Goal: Book appointment/travel/reservation

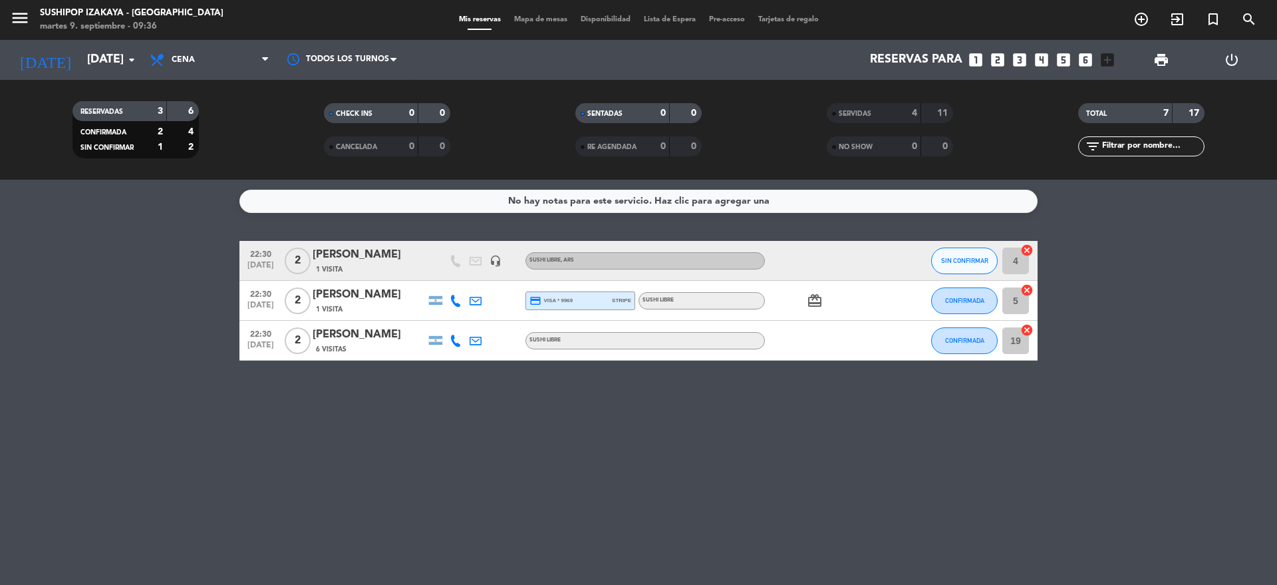
click at [103, 40] on div "[DATE] [DATE] arrow_drop_down" at bounding box center [76, 60] width 133 height 40
click at [112, 47] on input "[DATE]" at bounding box center [157, 60] width 154 height 27
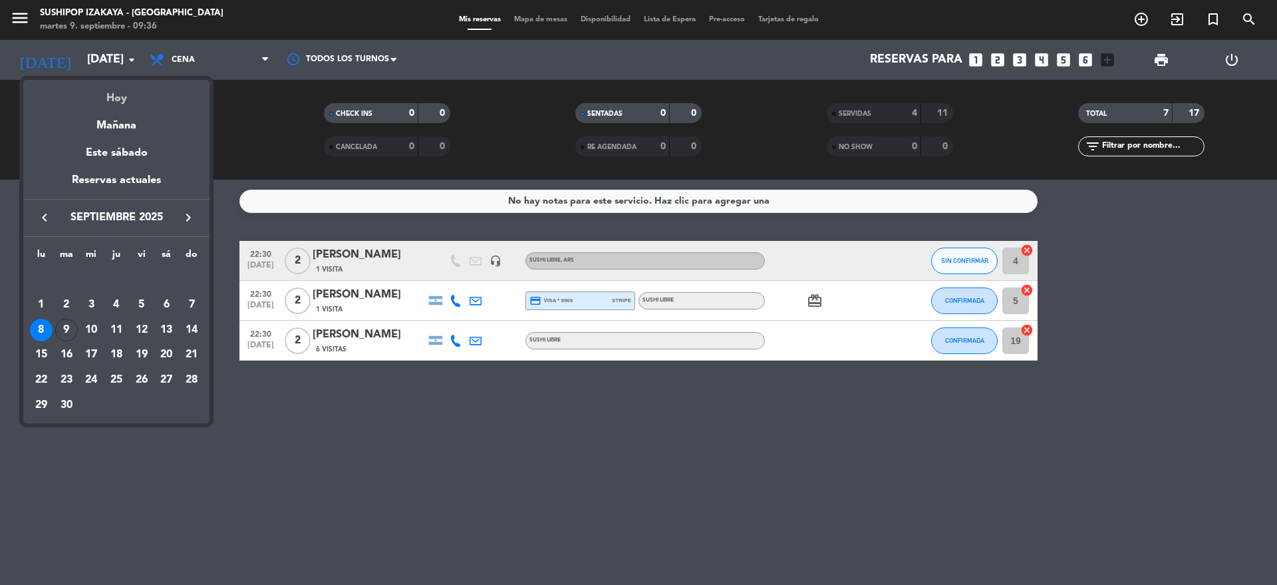
click at [112, 102] on div "Hoy" at bounding box center [116, 93] width 186 height 27
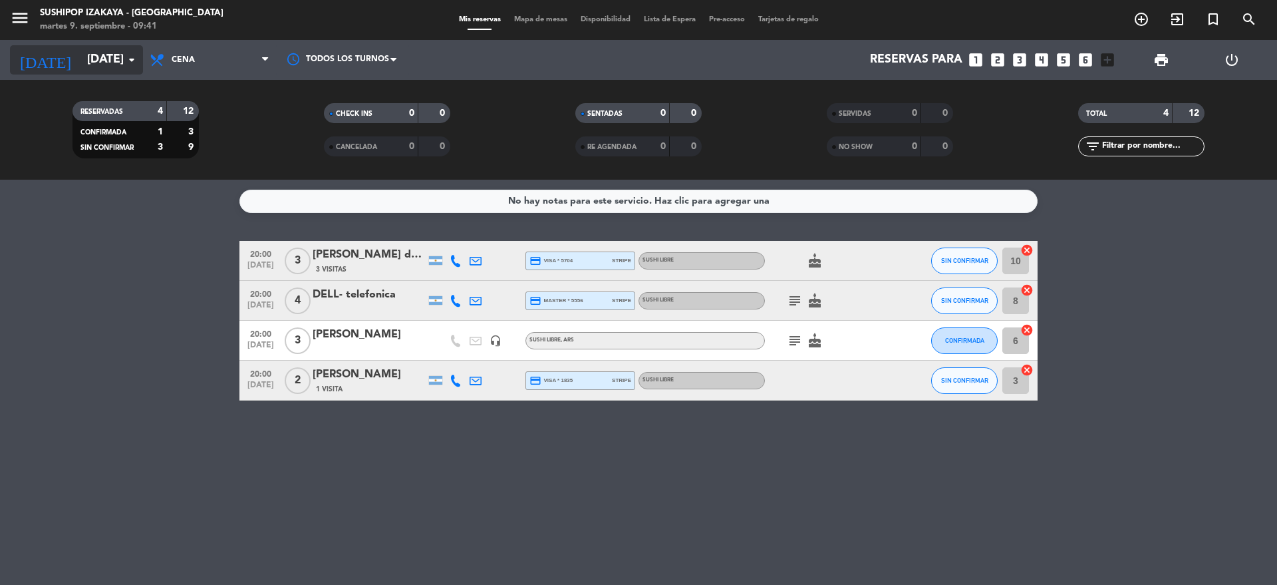
click at [80, 66] on input "[DATE]" at bounding box center [157, 60] width 154 height 27
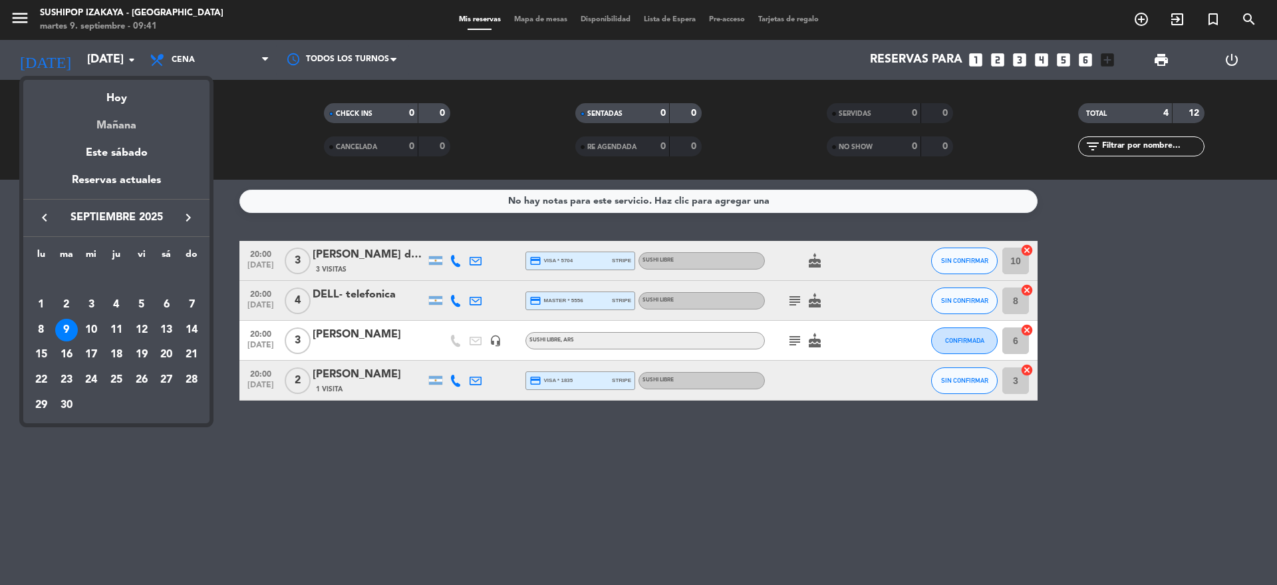
drag, startPoint x: 98, startPoint y: 112, endPoint x: 98, endPoint y: 130, distance: 18.0
click at [98, 130] on div "Mañana" at bounding box center [116, 120] width 186 height 27
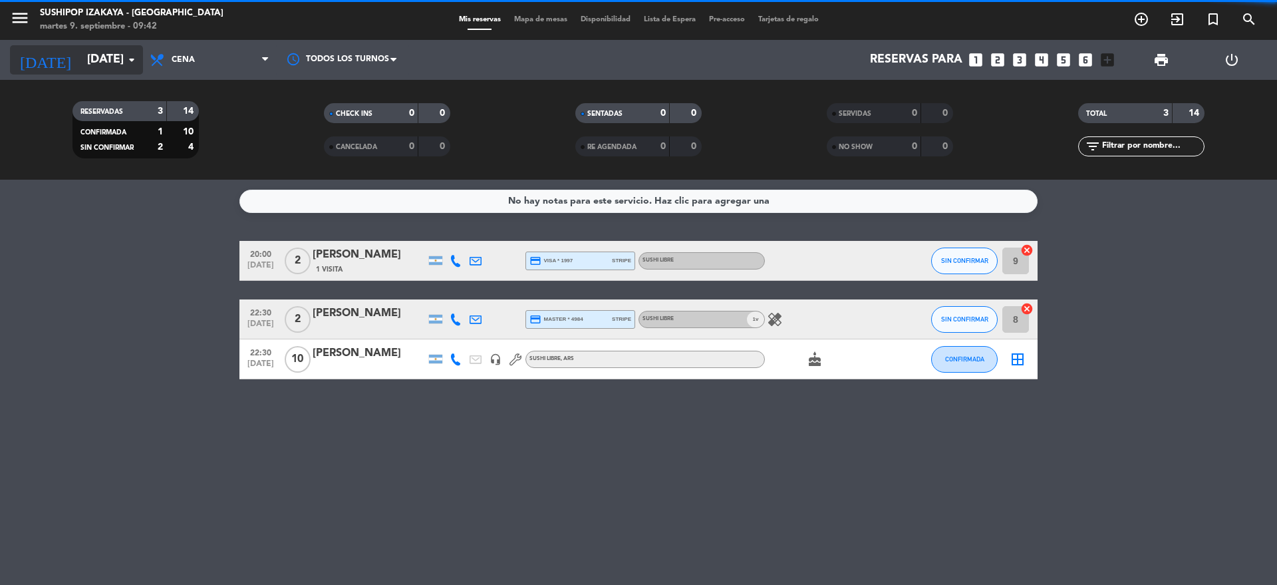
click at [88, 63] on input "[DATE]" at bounding box center [157, 60] width 154 height 27
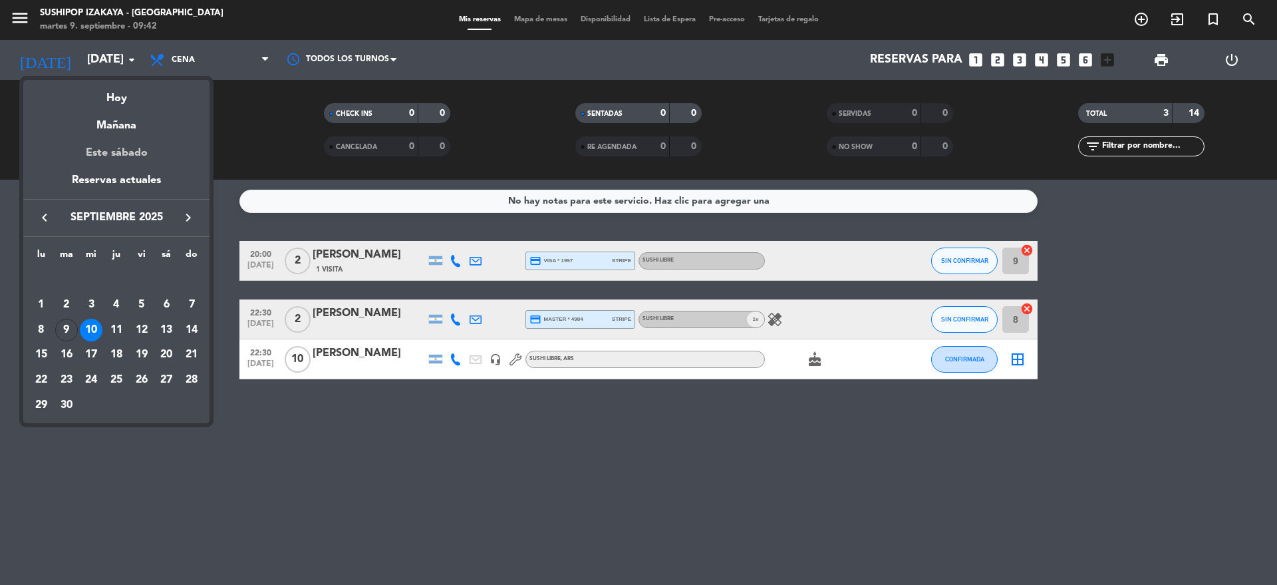
drag, startPoint x: 151, startPoint y: 132, endPoint x: 143, endPoint y: 158, distance: 26.5
click at [143, 158] on div "semana que viene esta semana semana previa misma semana del año anterior Hoy Ma…" at bounding box center [116, 158] width 186 height 157
click at [143, 158] on div "Este sábado" at bounding box center [116, 152] width 186 height 37
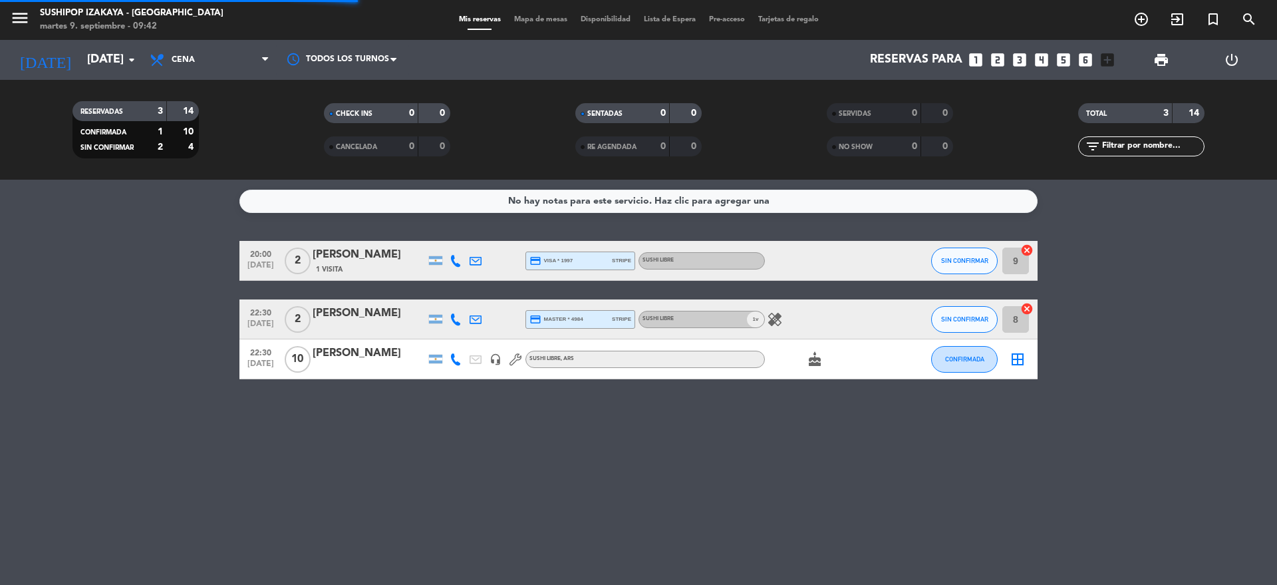
click at [218, 41] on div "Todos los servicios Almuerzo Cena Cena Todos los servicios Almuerzo Cena" at bounding box center [209, 60] width 133 height 40
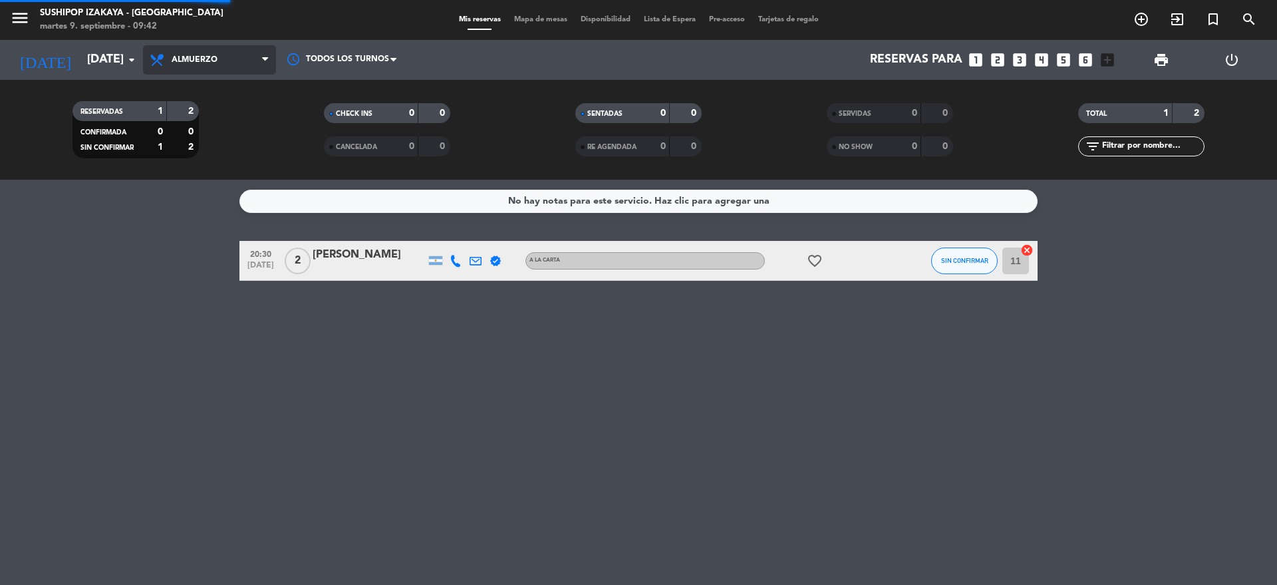
click at [218, 118] on div "menu Sushipop Izakaya - [GEOGRAPHIC_DATA] [DATE] 9. septiembre - 09:42 Mis rese…" at bounding box center [638, 90] width 1277 height 180
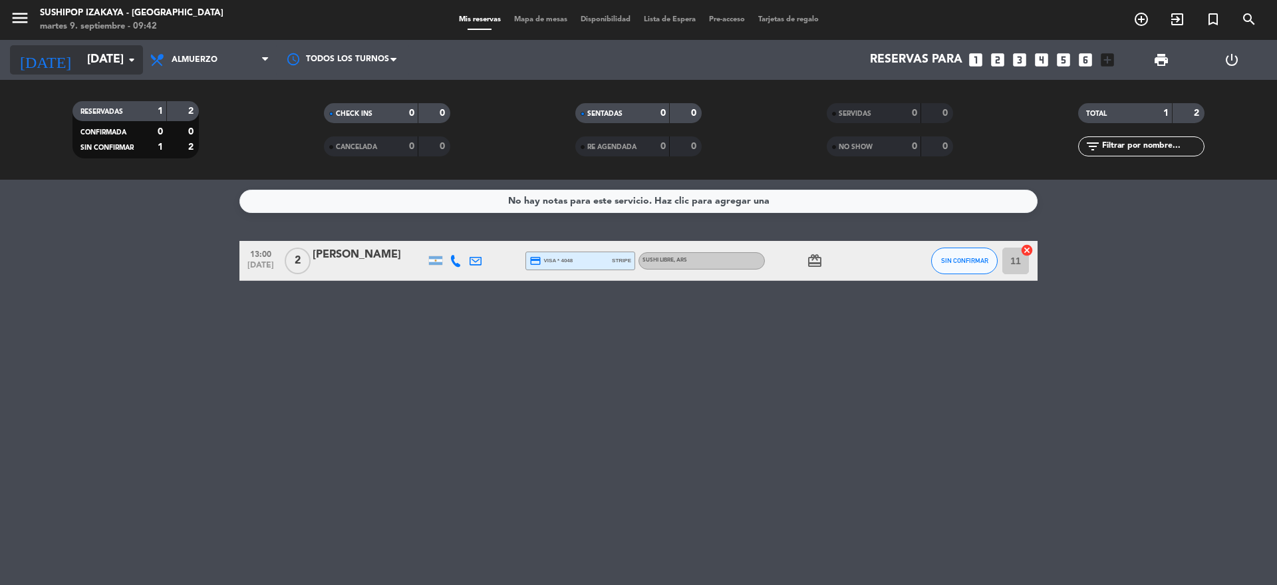
click at [97, 57] on input "[DATE]" at bounding box center [157, 60] width 154 height 27
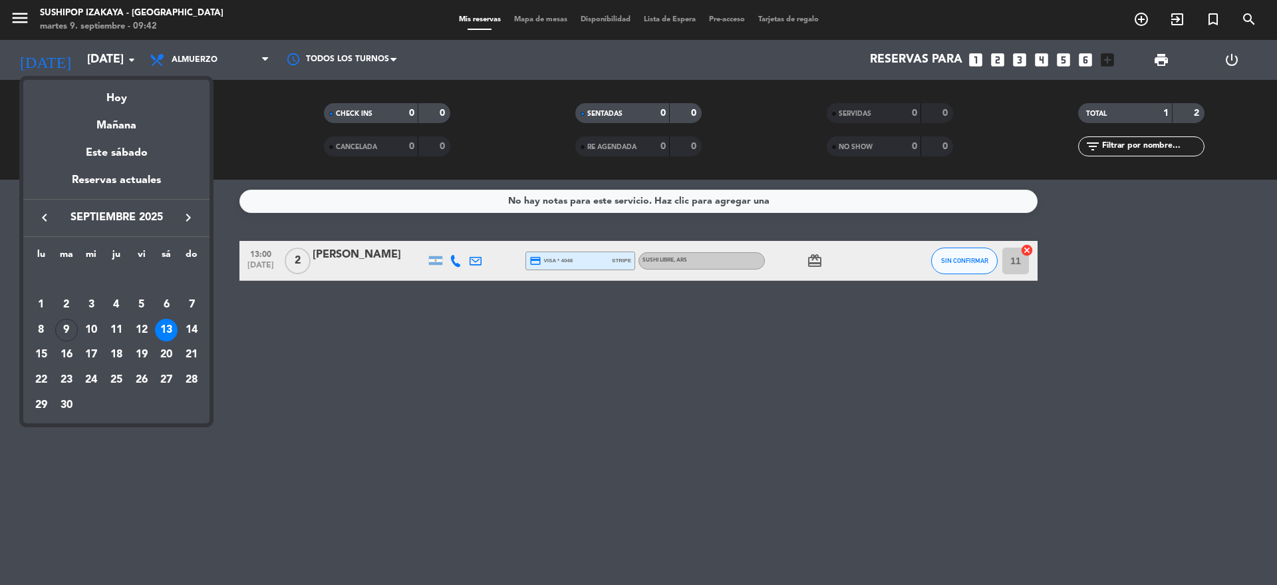
click at [114, 98] on div "Hoy" at bounding box center [116, 93] width 186 height 27
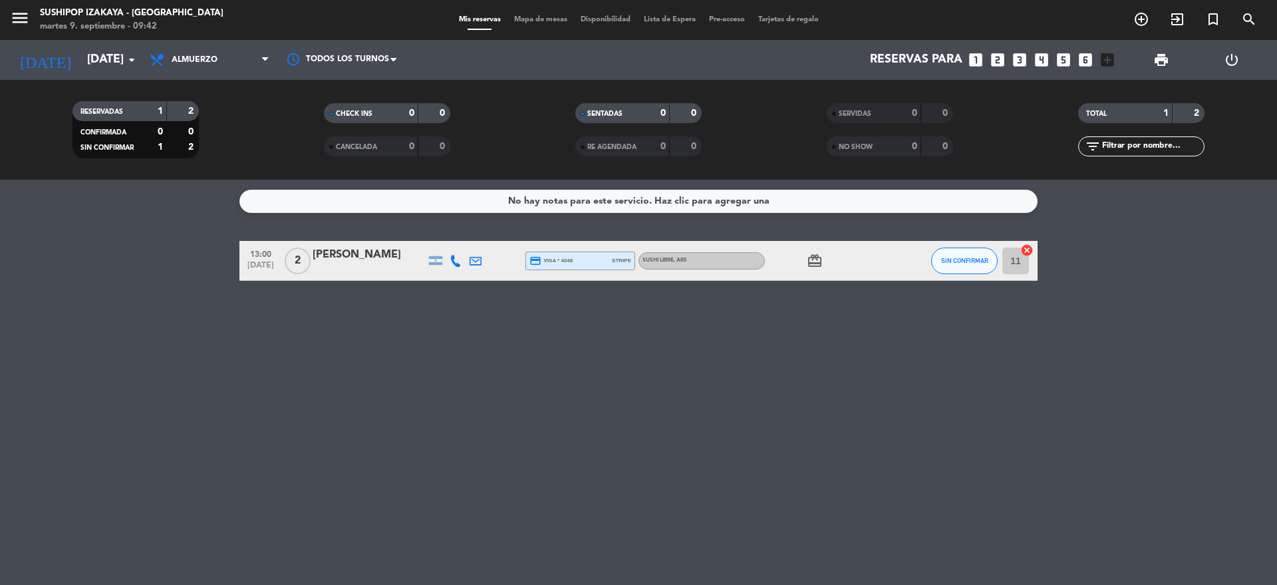
type input "[DATE]"
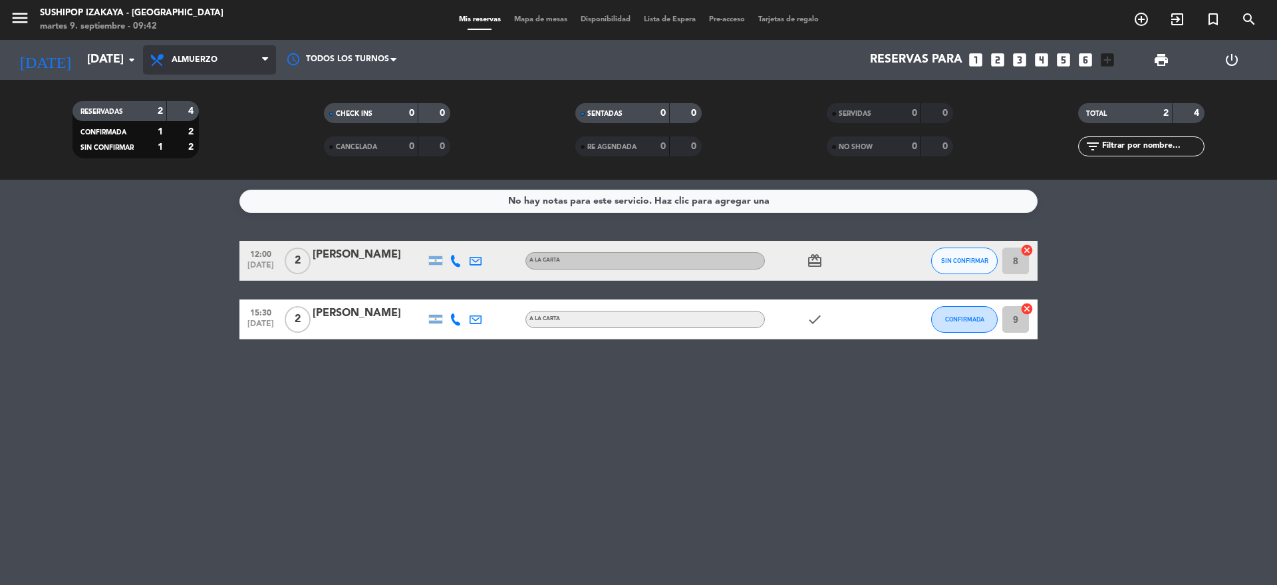
click at [187, 67] on span "Almuerzo" at bounding box center [209, 59] width 133 height 29
click at [189, 147] on div "menu Sushipop Izakaya - [GEOGRAPHIC_DATA] [DATE] 9. septiembre - 09:42 Mis rese…" at bounding box center [638, 90] width 1277 height 180
